Goal: Navigation & Orientation: Find specific page/section

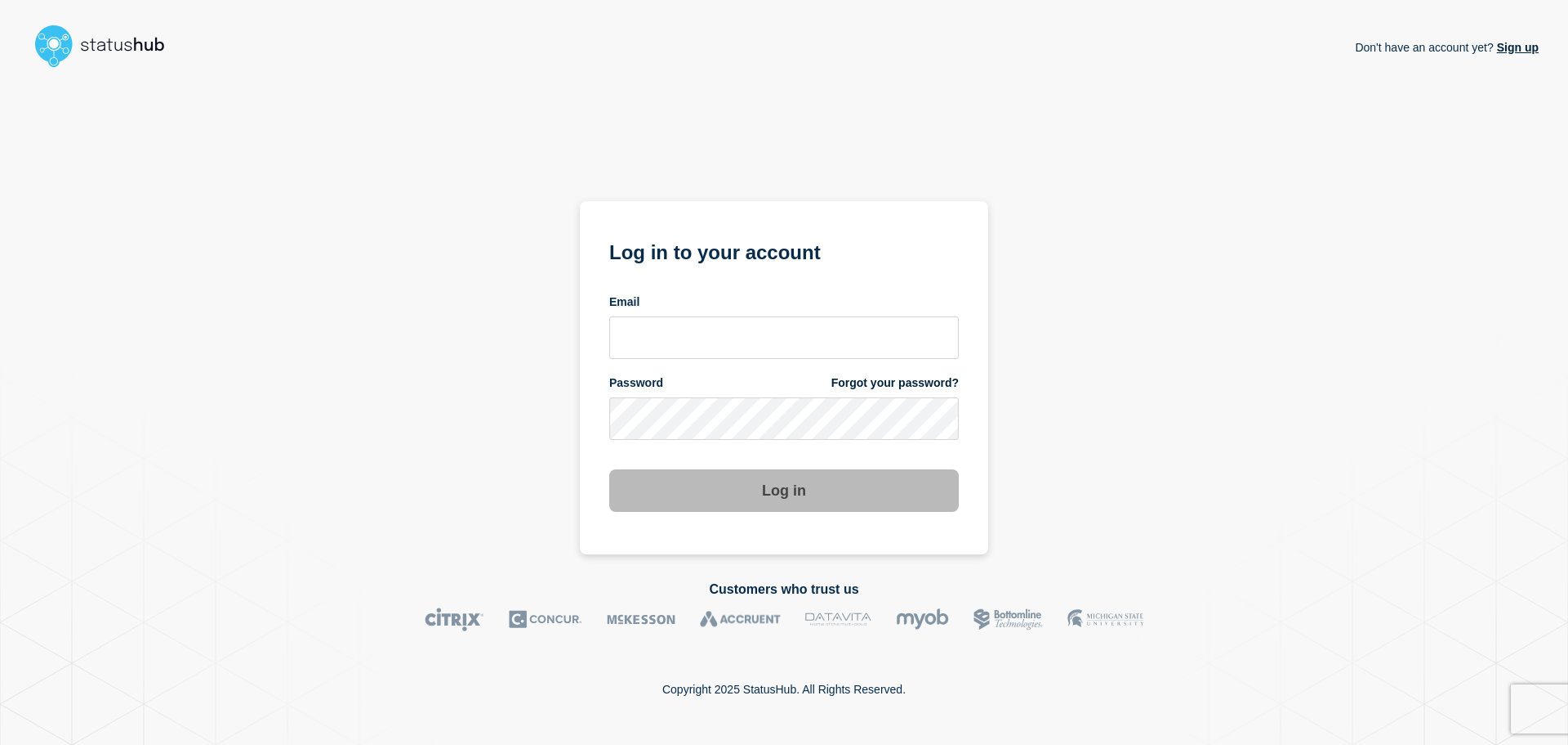
click at [730, 362] on form "Log in to your account Email Password Forgot your password? Log in" at bounding box center [784, 373] width 350 height 276
click at [726, 345] on input "email input" at bounding box center [784, 337] width 350 height 42
click at [696, 332] on input "email input" at bounding box center [784, 337] width 350 height 42
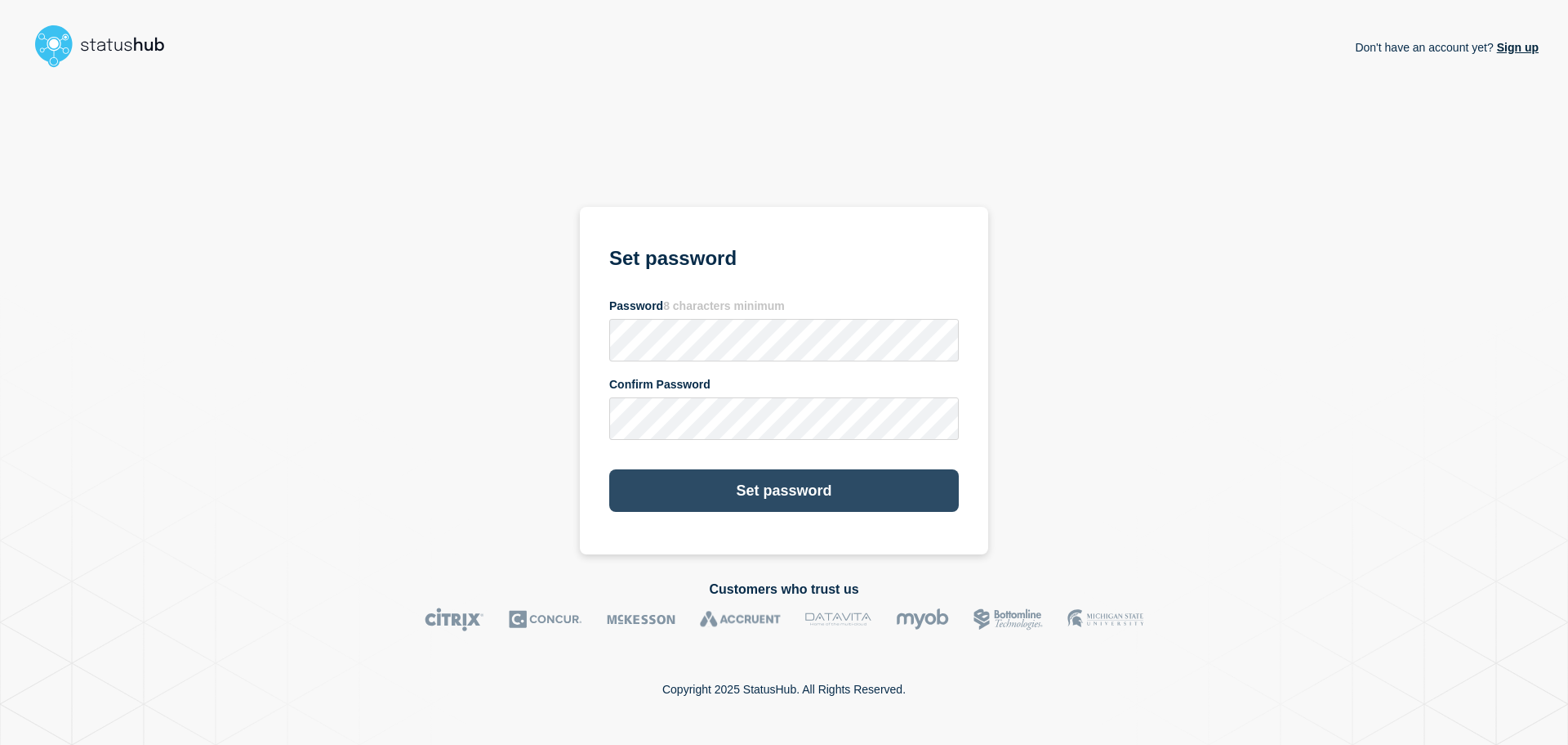
click at [745, 494] on button "Set password" at bounding box center [784, 490] width 350 height 42
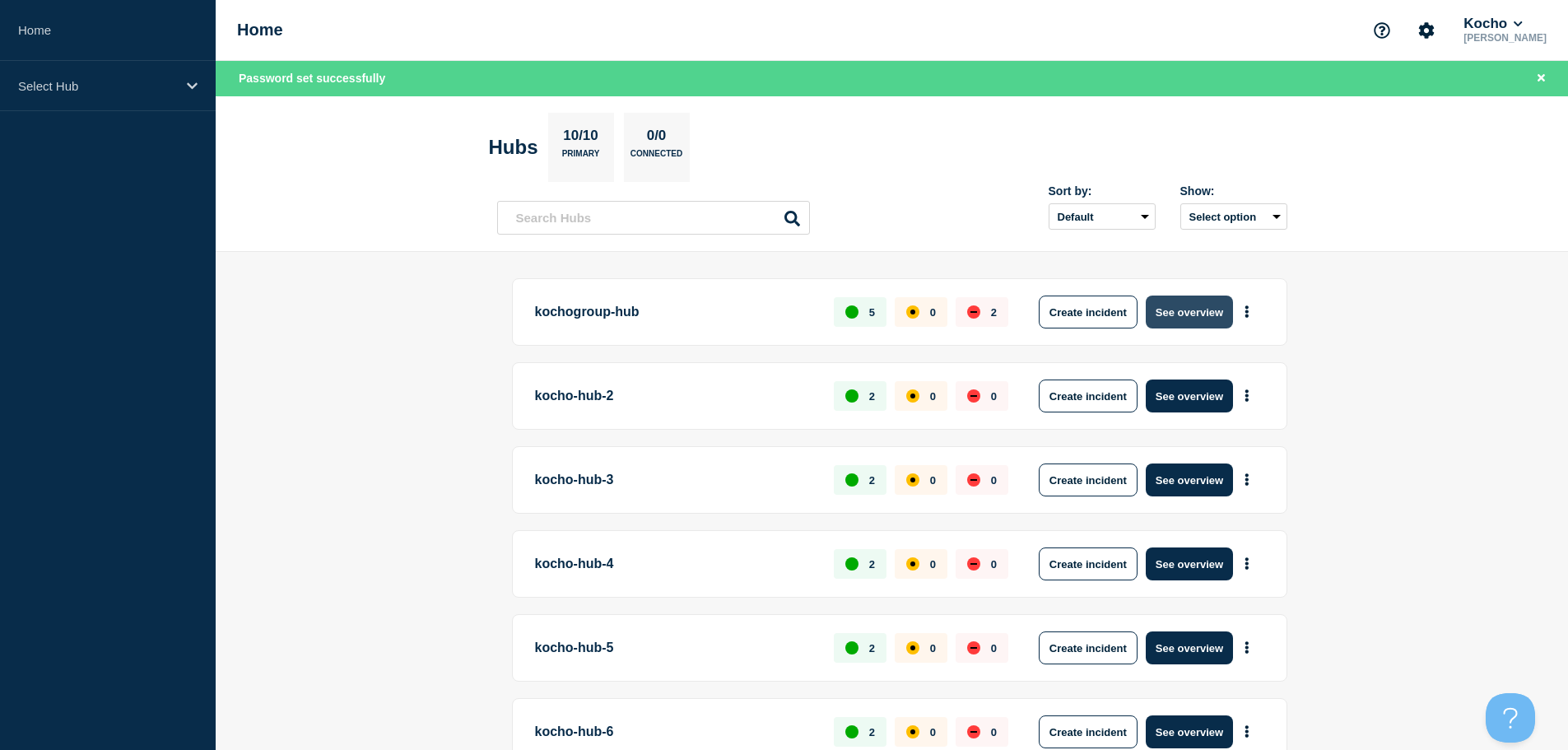
click at [1214, 304] on button "See overview" at bounding box center [1190, 312] width 87 height 33
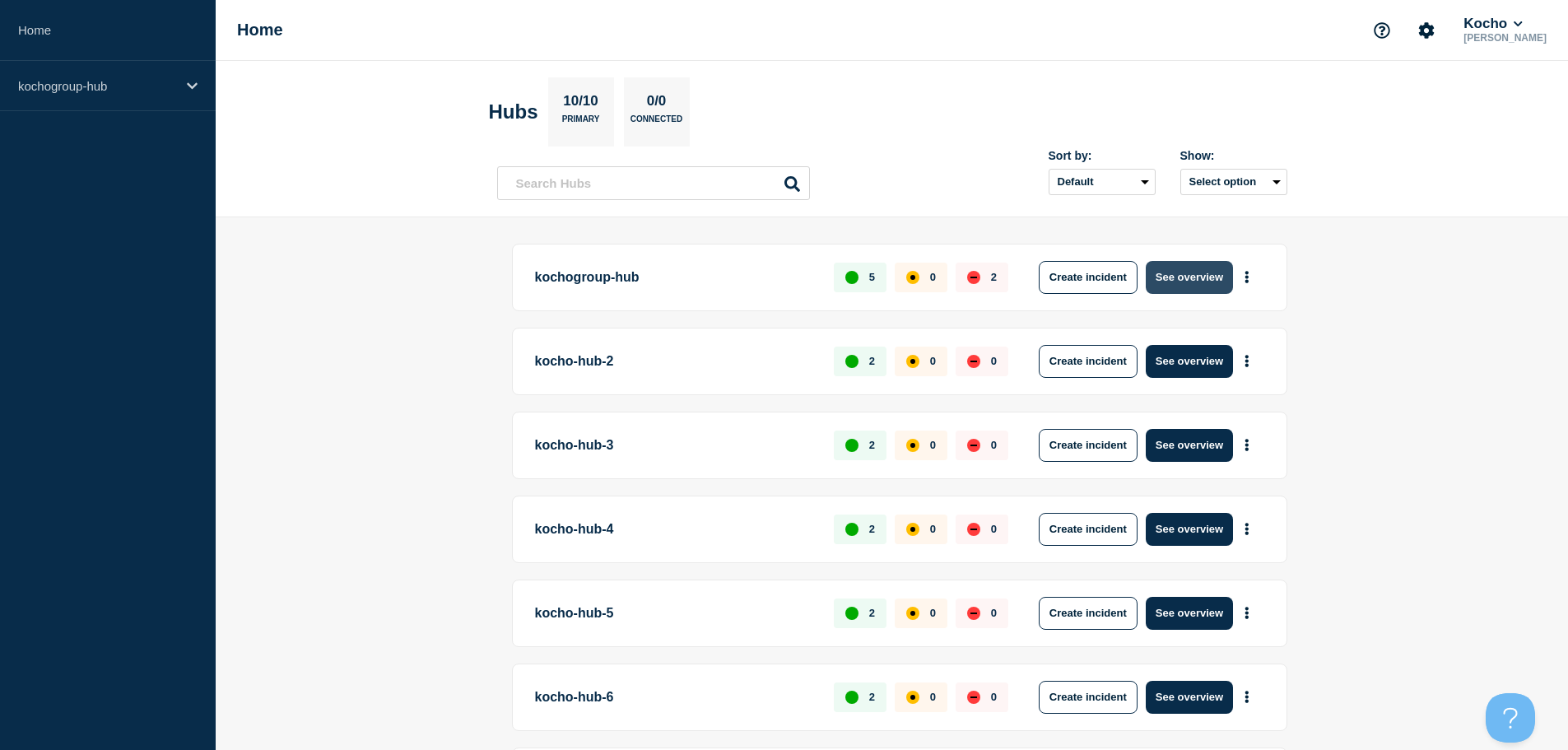
click at [1201, 282] on button "See overview" at bounding box center [1190, 277] width 87 height 33
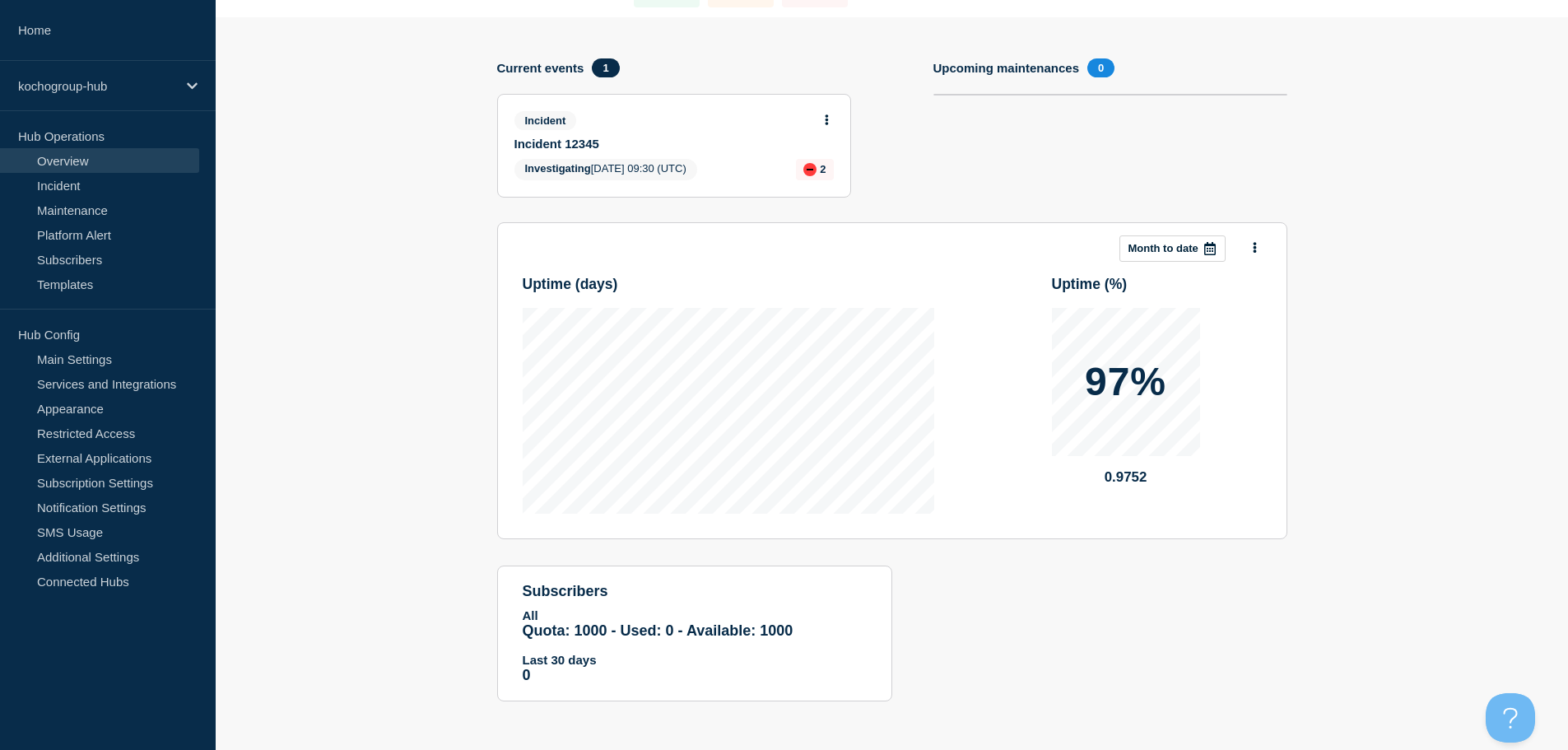
scroll to position [145, 0]
click at [649, 166] on span "Investigating [DATE] 09:30 (UTC)" at bounding box center [605, 169] width 183 height 22
click at [805, 168] on div "down" at bounding box center [810, 168] width 13 height 13
click at [78, 180] on link "Incident" at bounding box center [99, 185] width 199 height 25
click at [79, 229] on link "Platform Alert" at bounding box center [99, 234] width 199 height 25
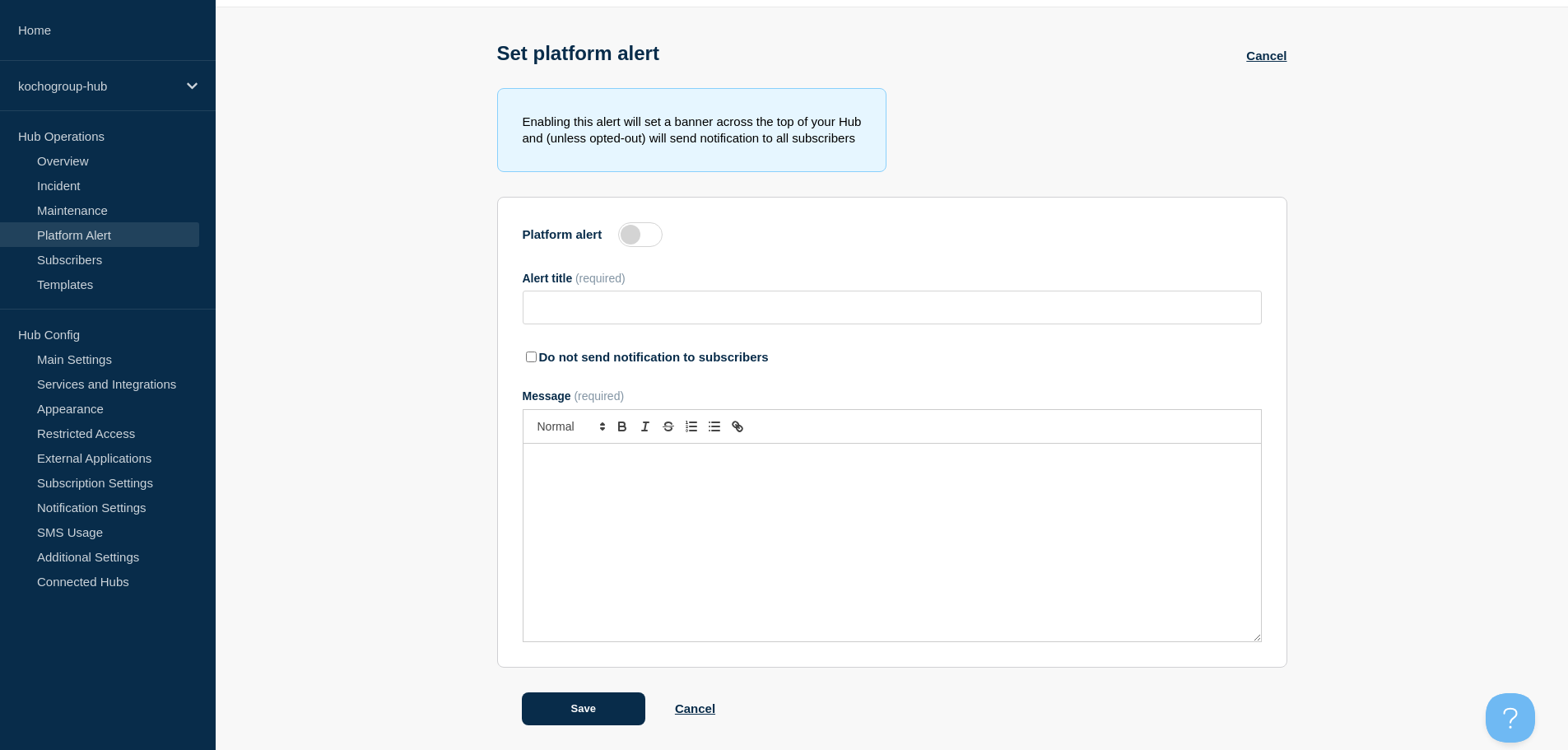
scroll to position [58, 0]
type input "Everything is broken"
click at [79, 257] on link "Subscribers" at bounding box center [99, 259] width 199 height 25
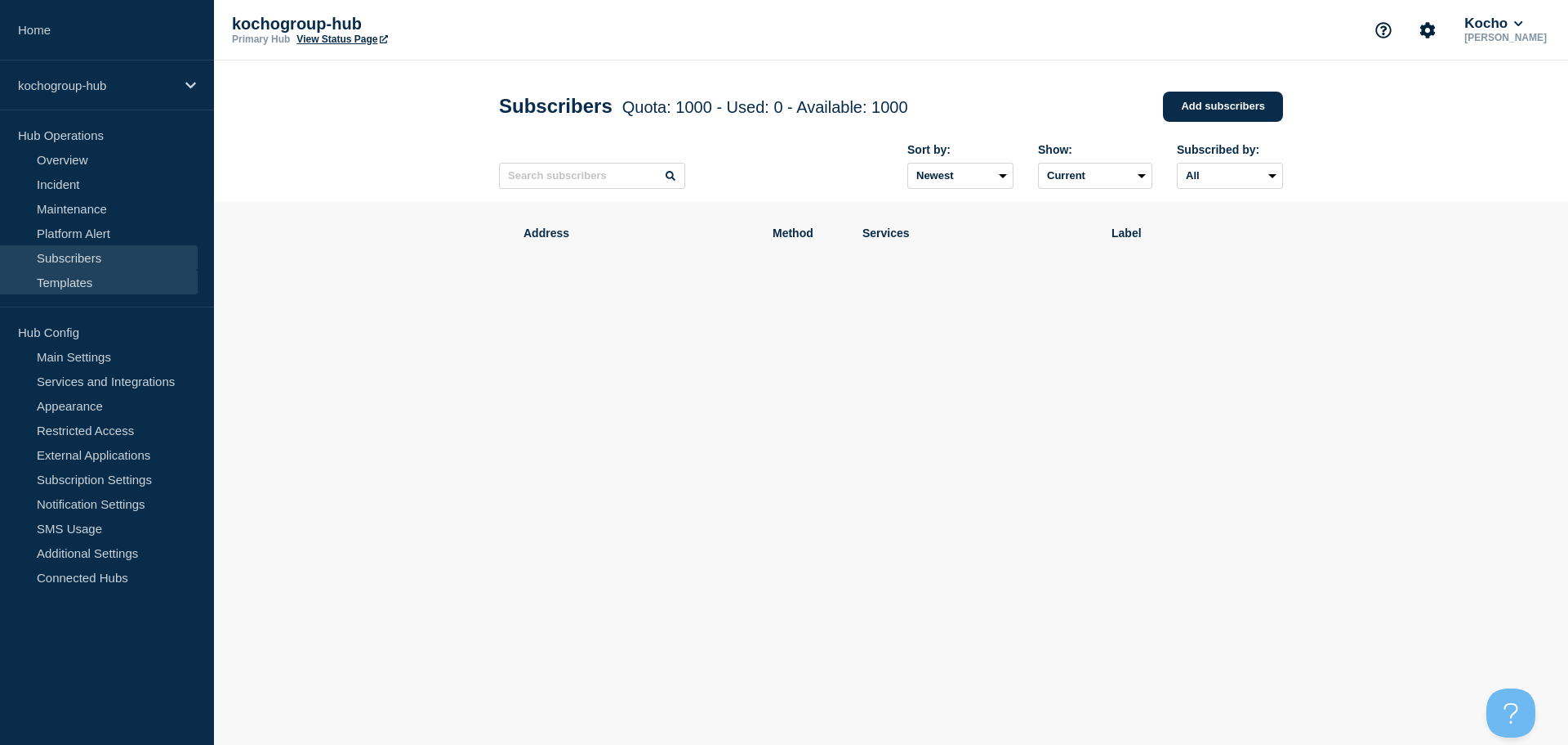
click at [78, 276] on link "Templates" at bounding box center [98, 282] width 198 height 25
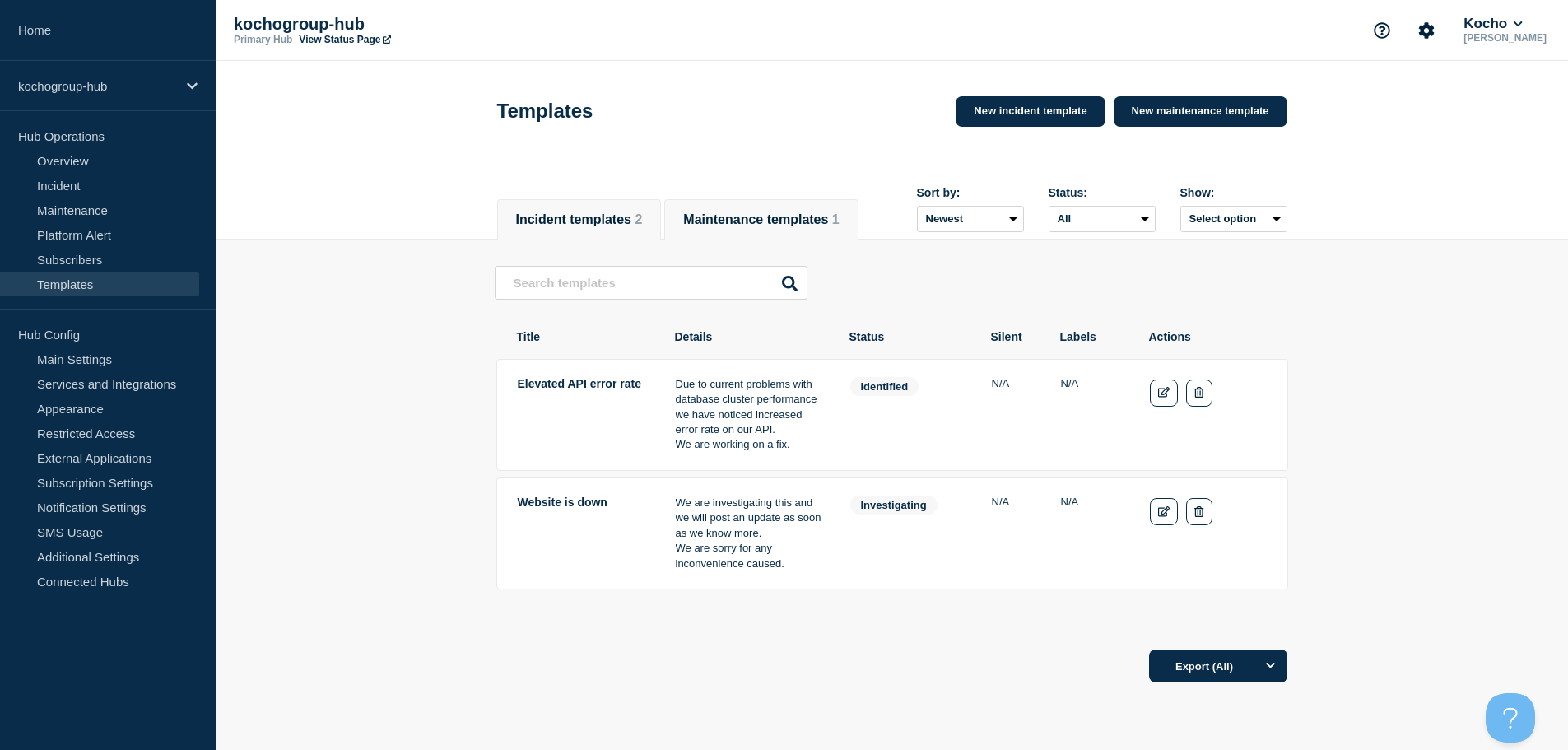
click at [741, 212] on button "Maintenance templates 1" at bounding box center [760, 219] width 156 height 15
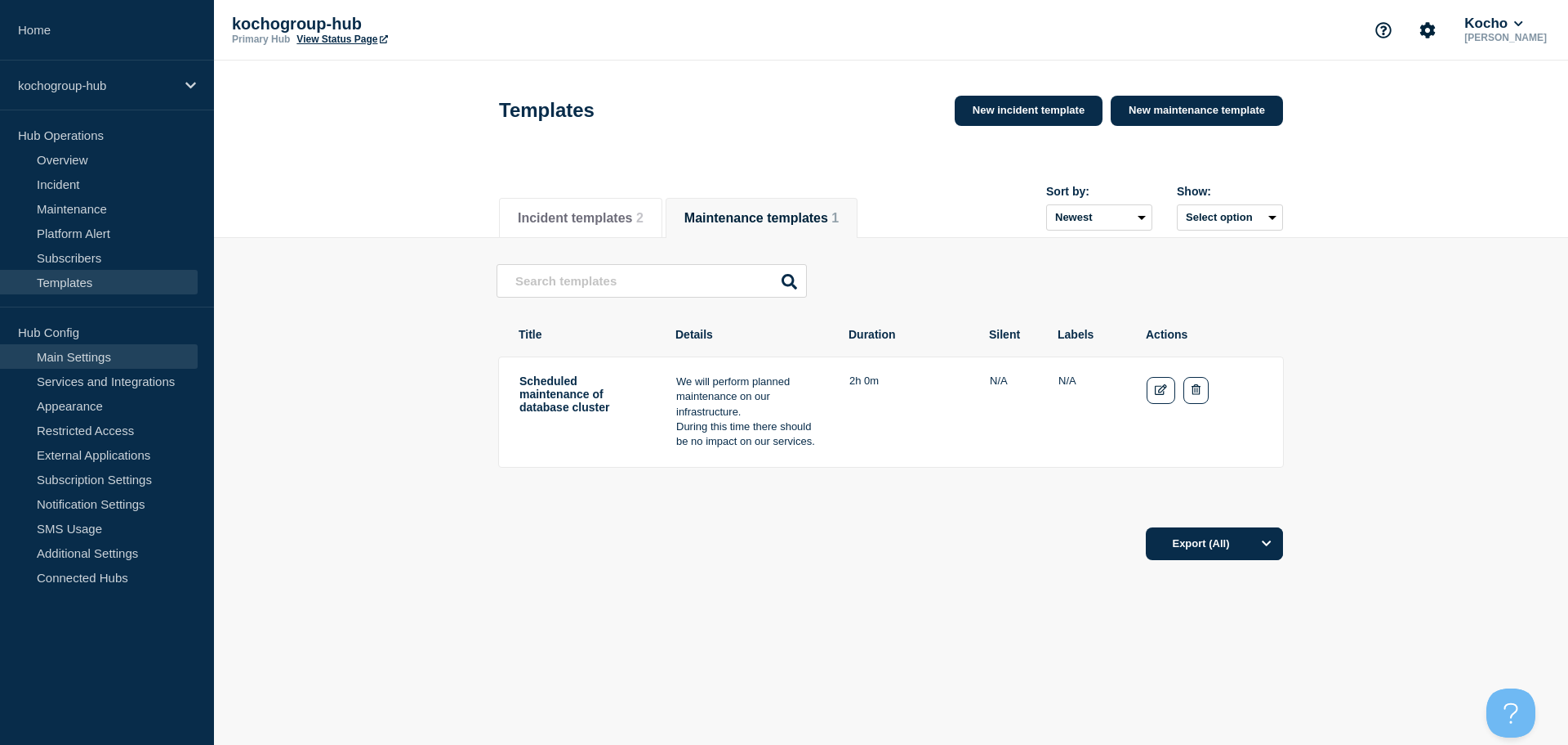
click at [136, 357] on link "Main Settings" at bounding box center [98, 356] width 198 height 25
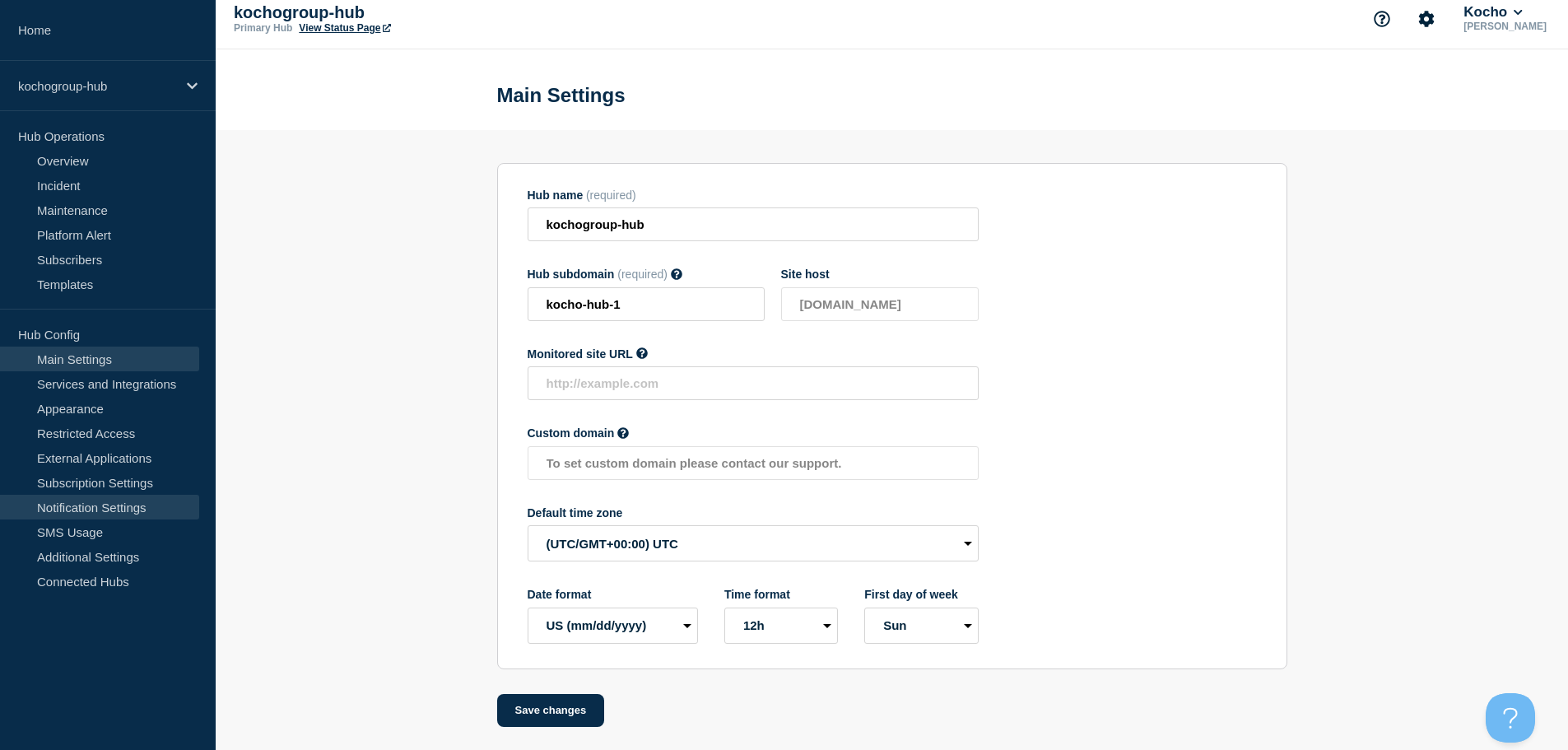
scroll to position [17, 0]
click at [96, 579] on link "Connected Hubs" at bounding box center [99, 580] width 199 height 25
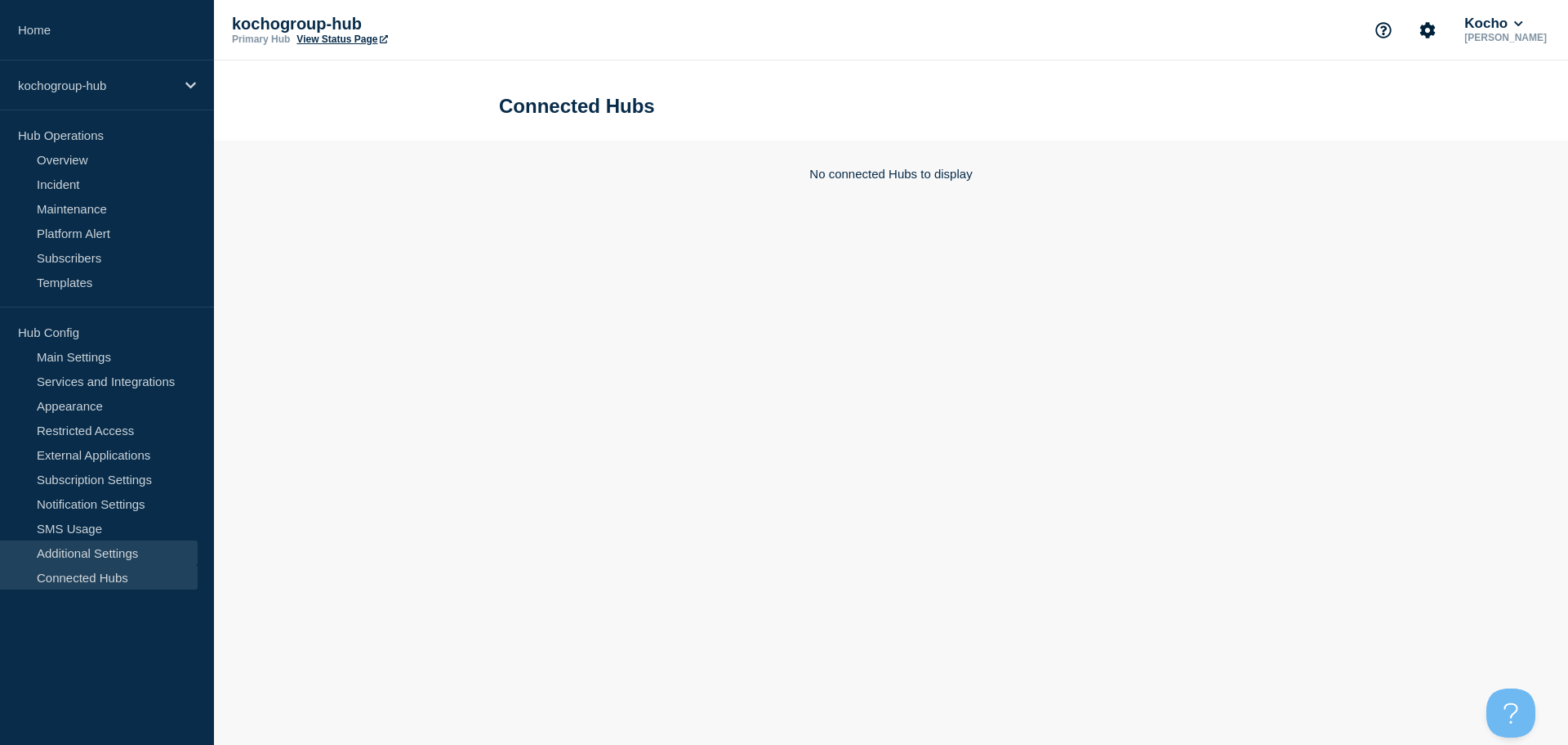
click at [94, 558] on link "Additional Settings" at bounding box center [98, 552] width 198 height 25
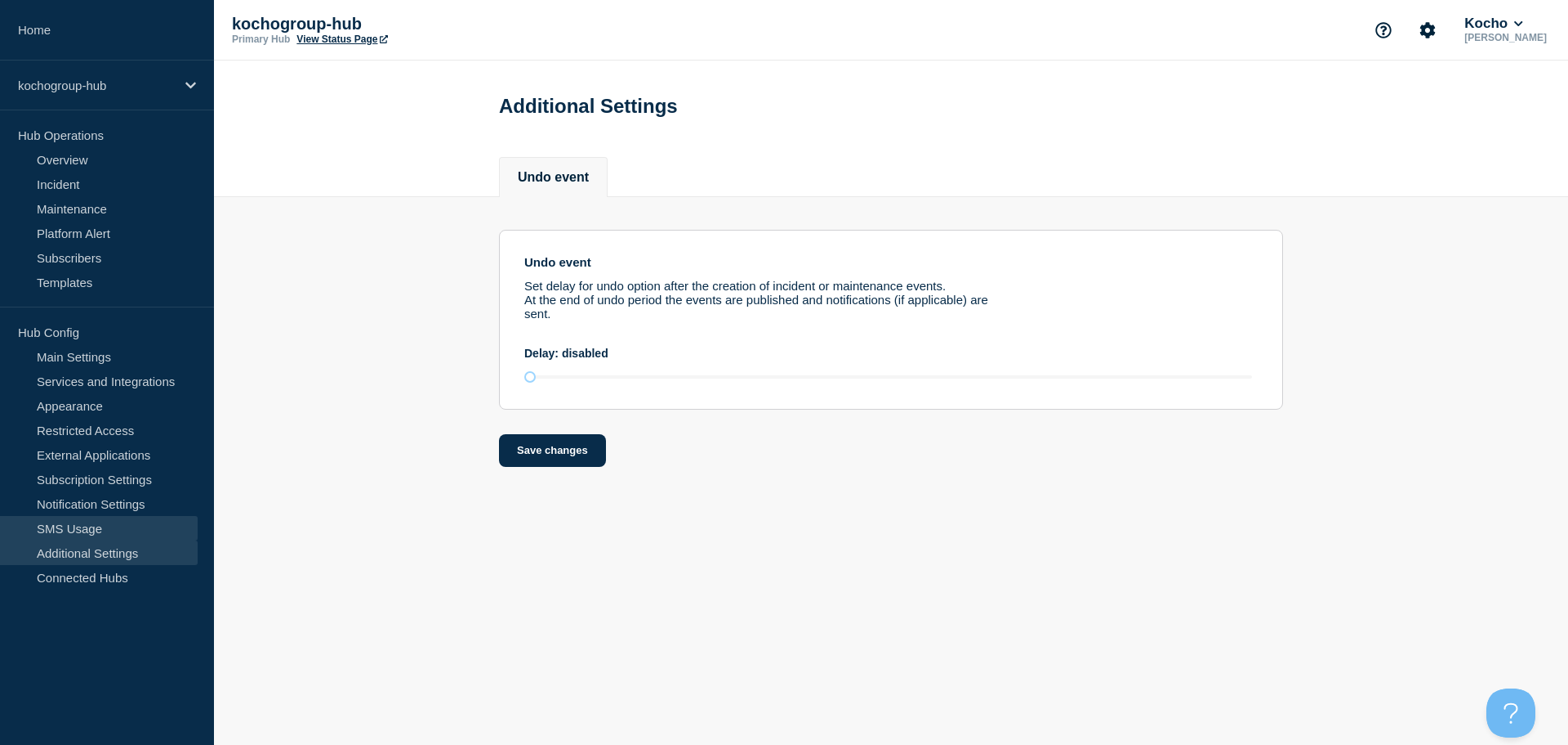
click at [78, 530] on link "SMS Usage" at bounding box center [98, 527] width 198 height 25
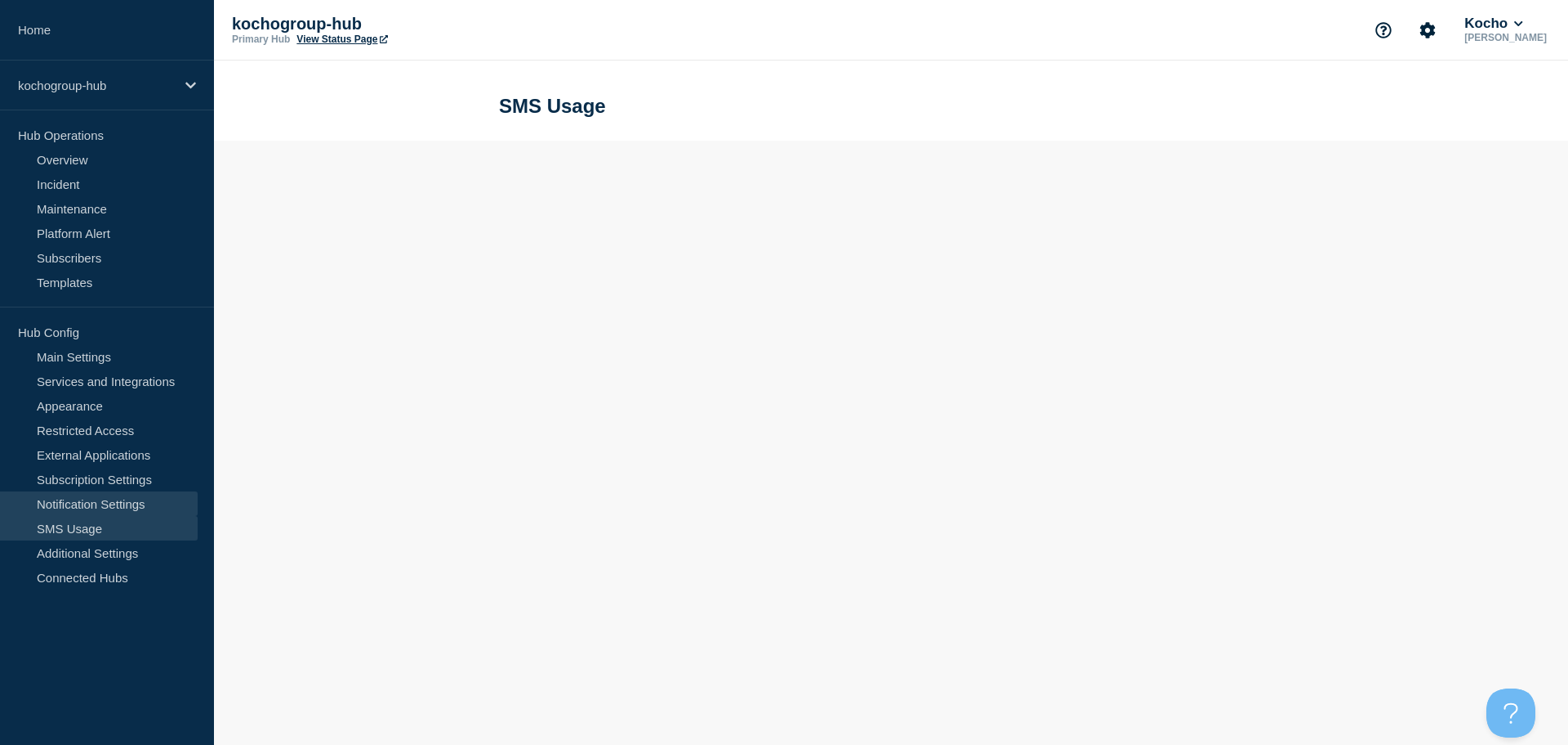
click at [78, 507] on link "Notification Settings" at bounding box center [98, 503] width 198 height 25
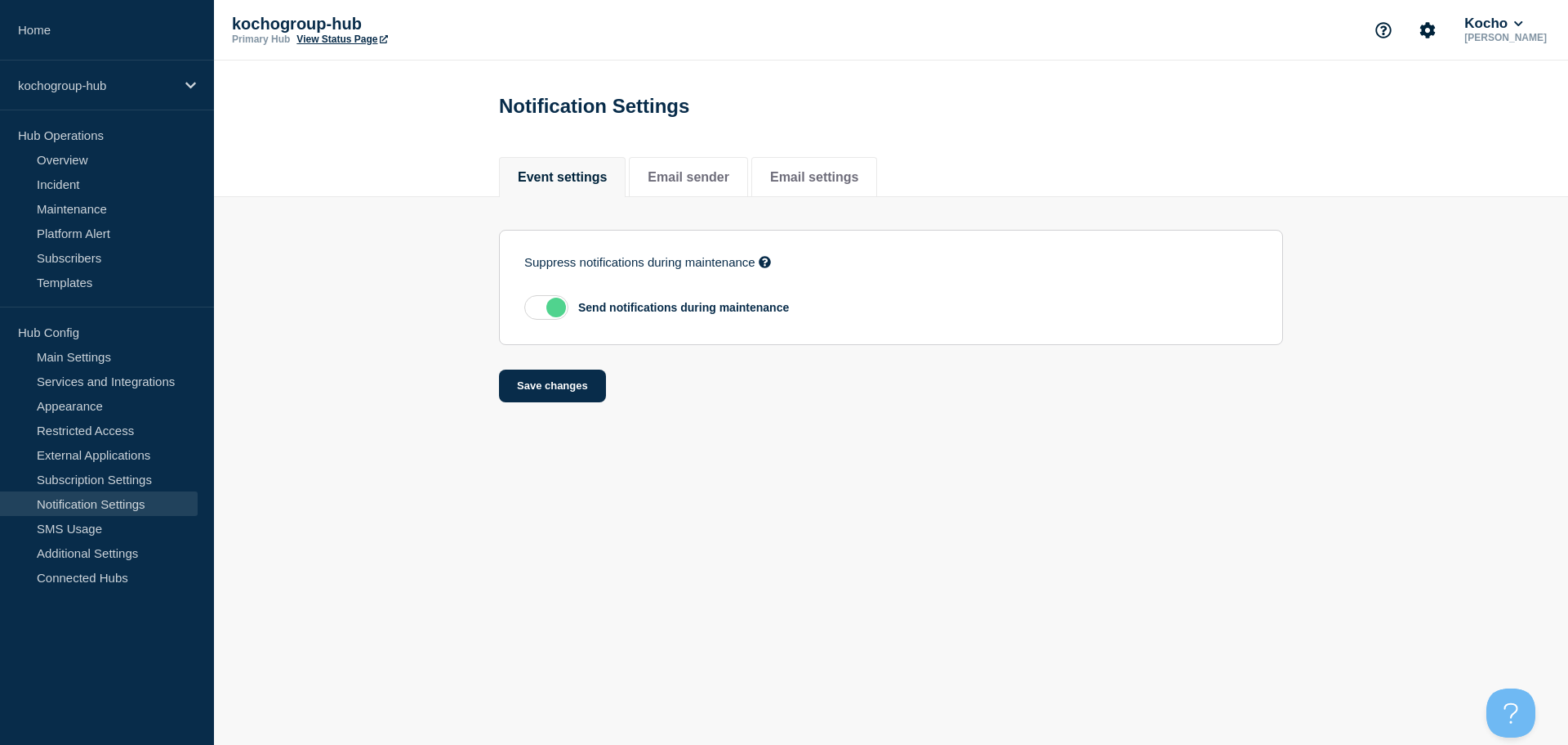
click at [338, 39] on link "View Status Page" at bounding box center [342, 39] width 91 height 12
click at [104, 156] on link "Overview" at bounding box center [98, 159] width 198 height 25
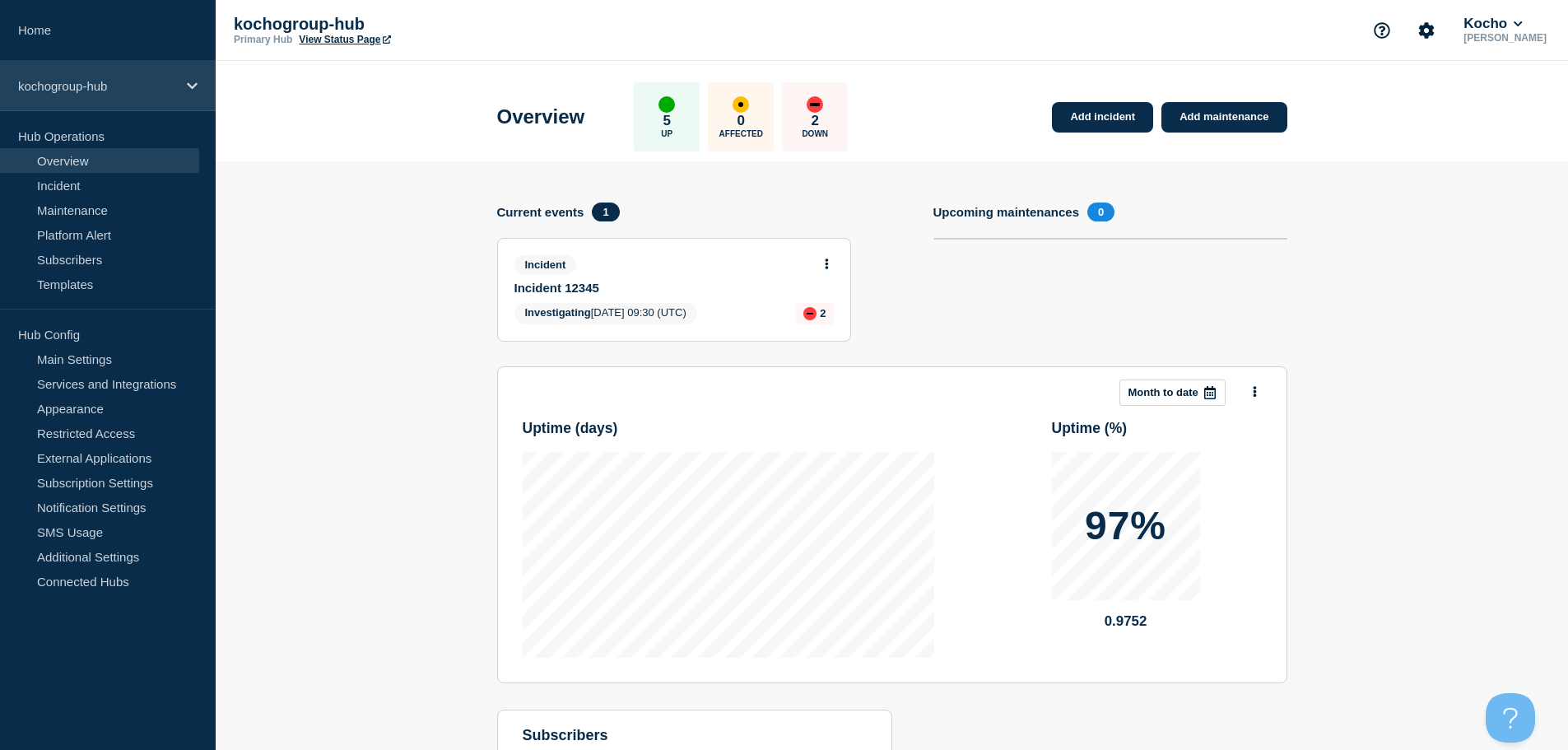
click at [120, 85] on p "kochogroup-hub" at bounding box center [96, 86] width 158 height 14
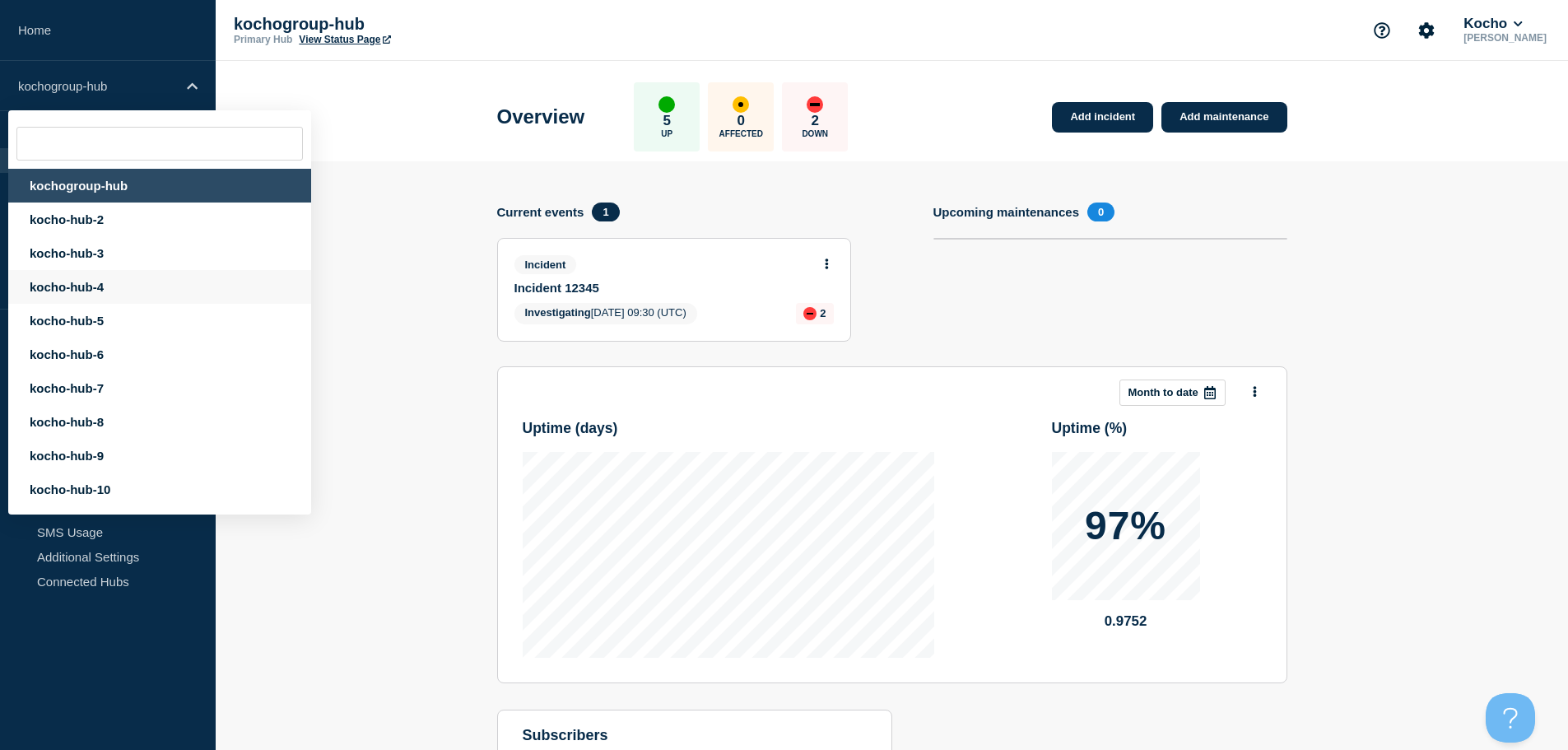
click at [91, 297] on div "kocho-hub-4" at bounding box center [159, 287] width 303 height 34
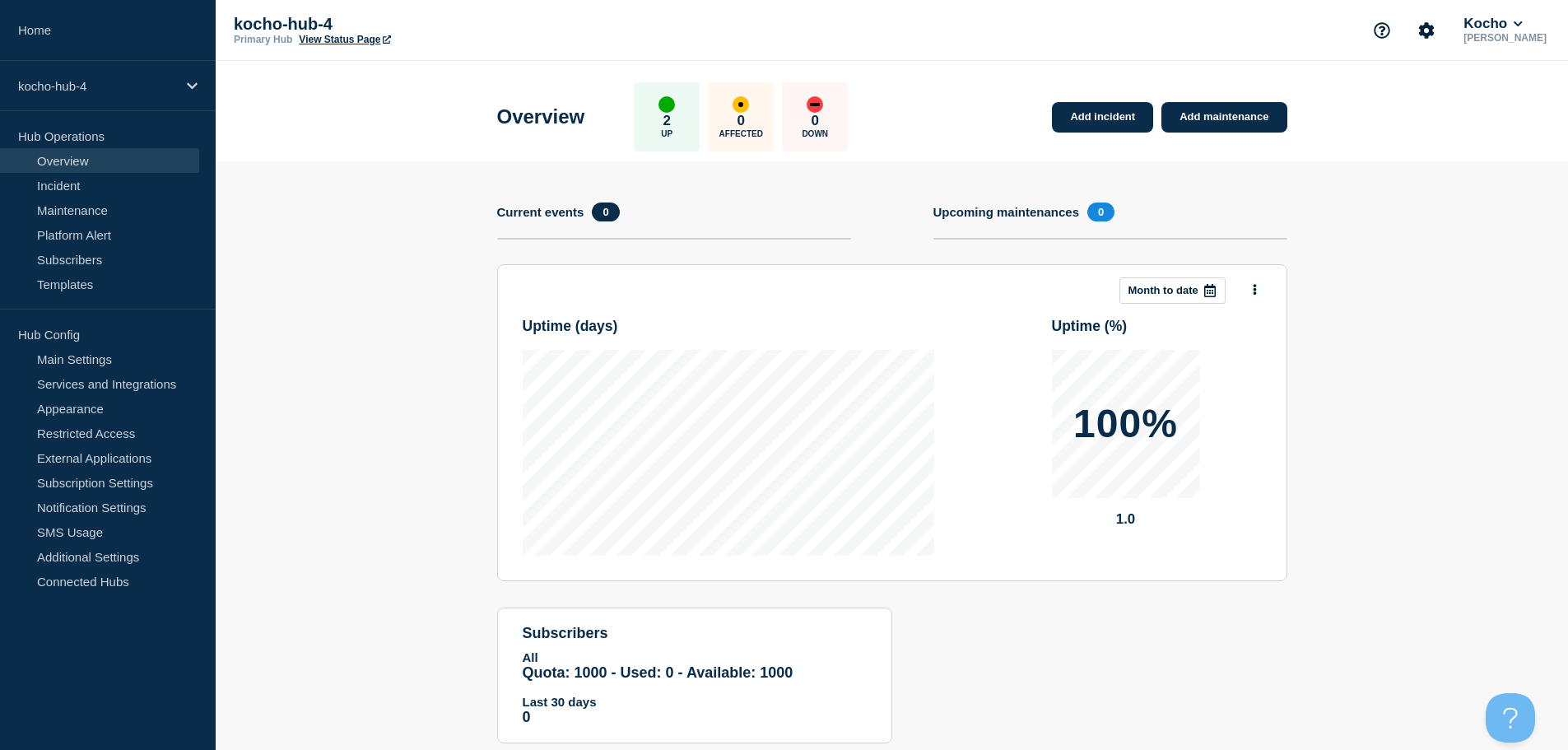
click at [345, 32] on p "kocho-hub-4" at bounding box center [399, 24] width 329 height 19
click at [353, 37] on link "View Status Page" at bounding box center [344, 40] width 91 height 12
click at [200, 91] on div "kocho-hub-4" at bounding box center [107, 85] width 215 height 51
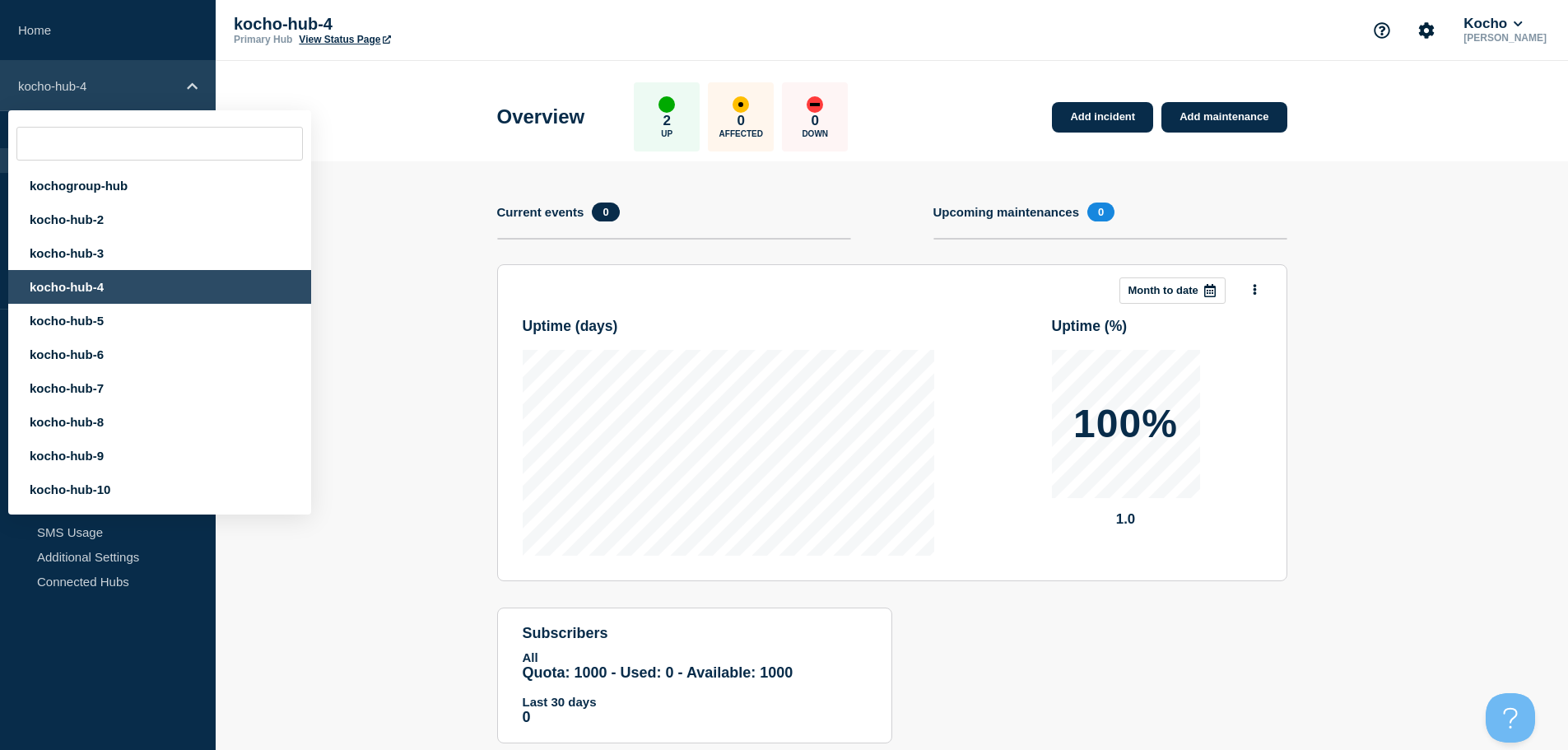
click at [200, 91] on div "kocho-hub-4" at bounding box center [107, 85] width 215 height 51
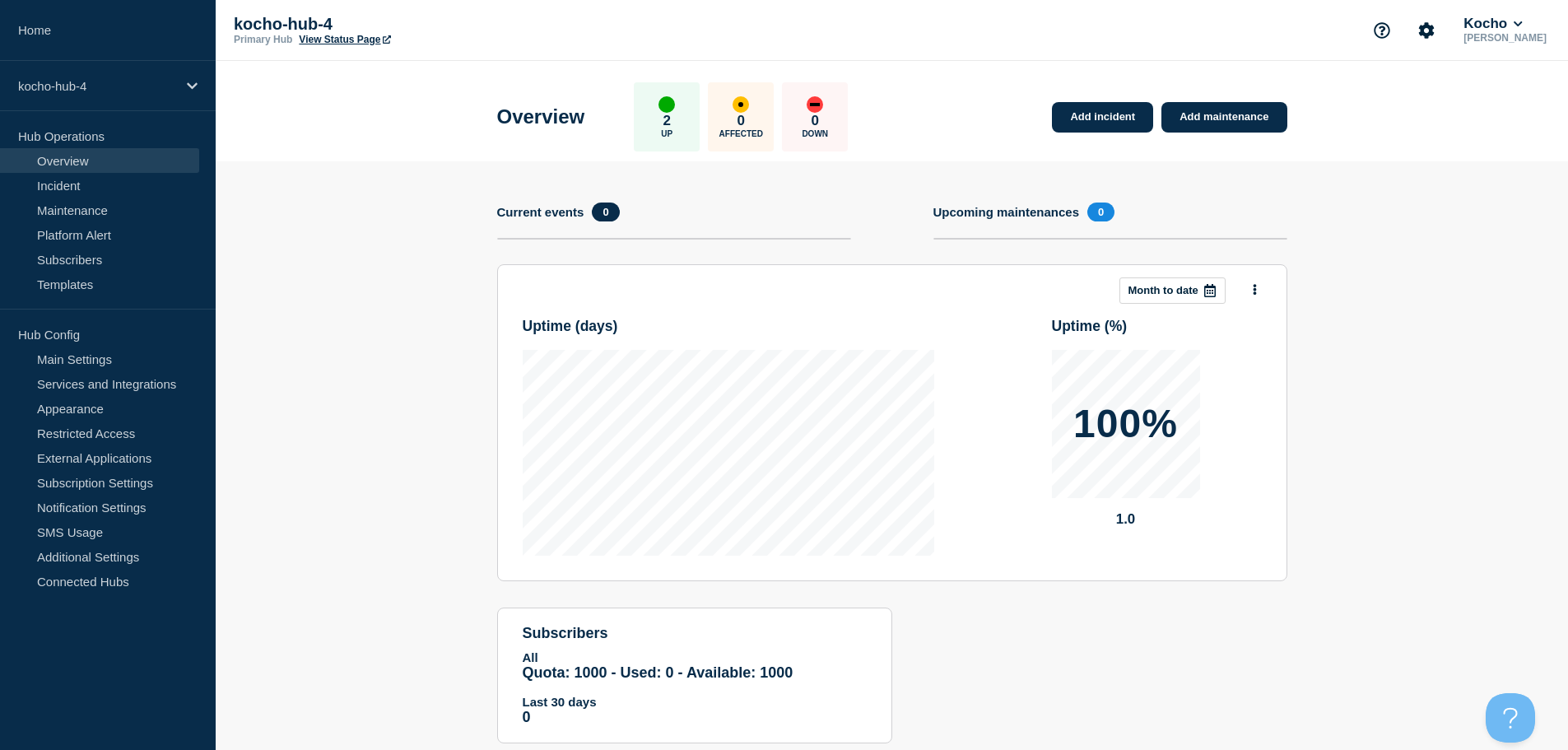
click at [359, 180] on section "Add incident Add maintenance Current events 0 Upcoming maintenances 0 This mont…" at bounding box center [891, 464] width 1353 height 606
click at [1435, 32] on icon "Account settings" at bounding box center [1426, 30] width 17 height 17
click at [357, 43] on link "View Status Page" at bounding box center [344, 40] width 91 height 12
